Goal: Task Accomplishment & Management: Manage account settings

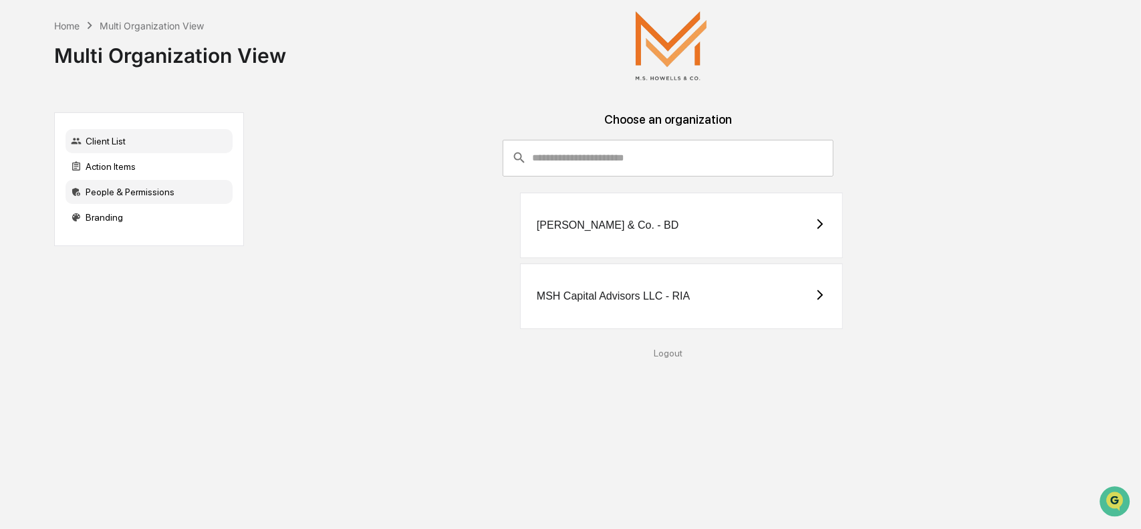
click at [124, 193] on div "People & Permissions" at bounding box center [149, 192] width 167 height 24
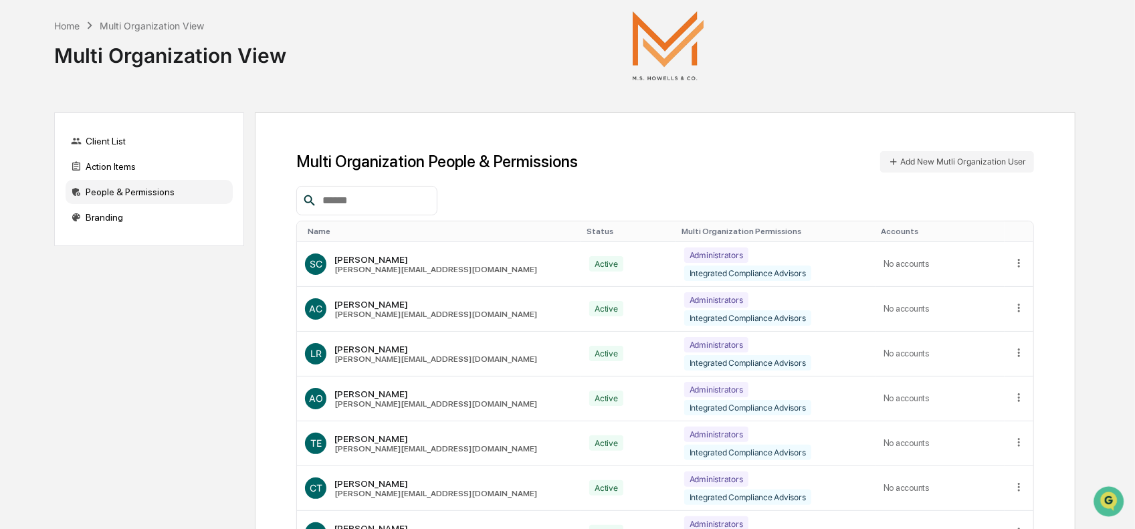
click at [352, 196] on input "text" at bounding box center [375, 200] width 114 height 17
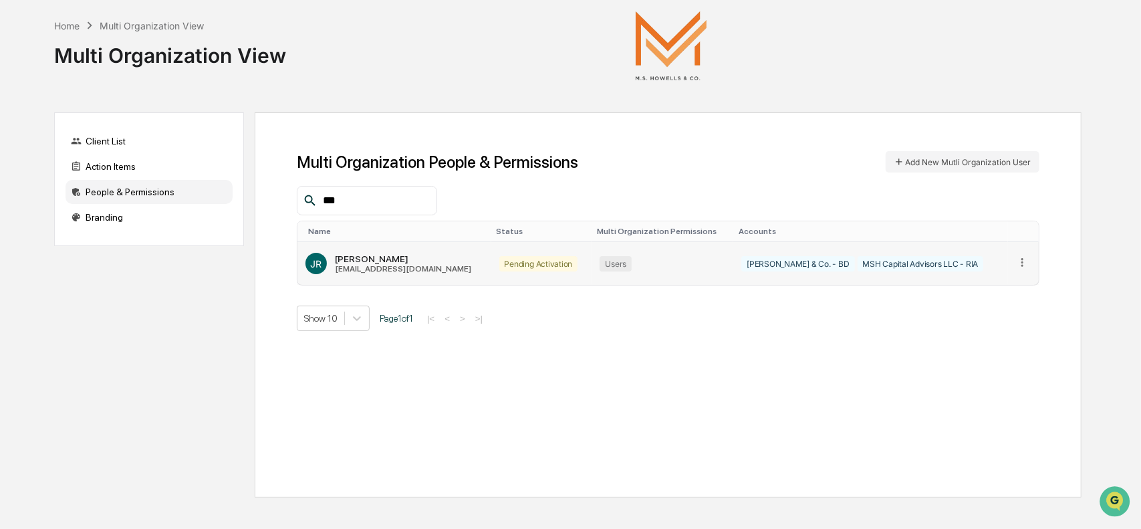
type input "***"
click at [1018, 261] on icon at bounding box center [1022, 262] width 13 height 13
click at [981, 302] on div "Change Status" at bounding box center [972, 306] width 94 height 13
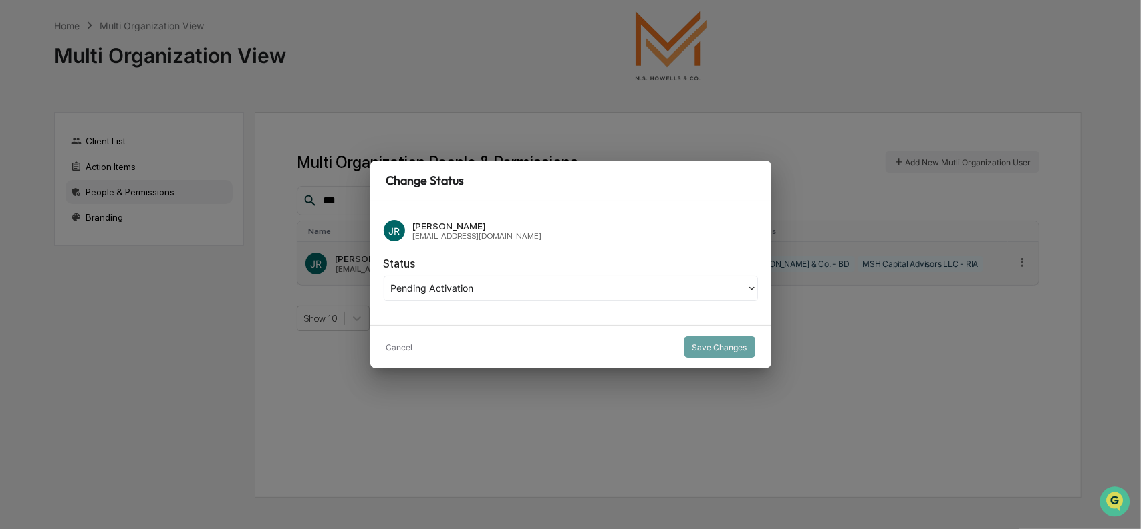
click at [467, 283] on div at bounding box center [565, 288] width 349 height 15
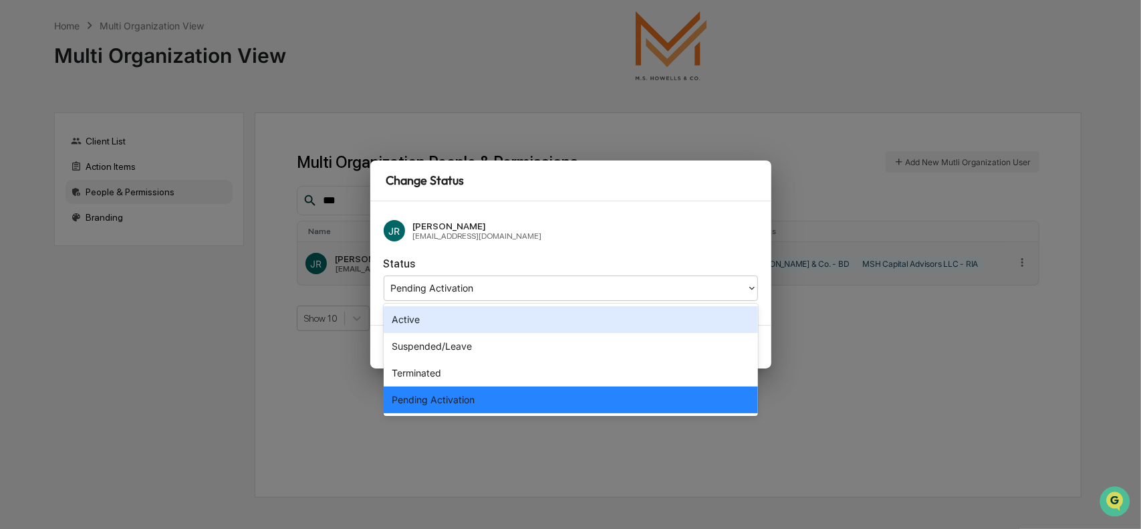
click at [455, 318] on div "Active" at bounding box center [571, 319] width 374 height 27
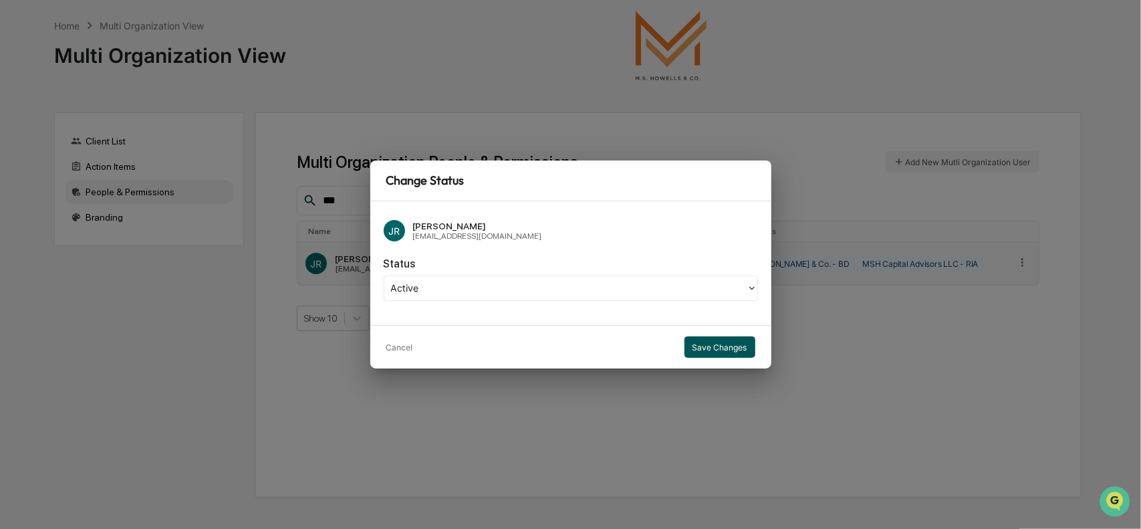
click at [731, 347] on button "Save Changes" at bounding box center [720, 346] width 71 height 21
